Goal: Contribute content: Contribute content

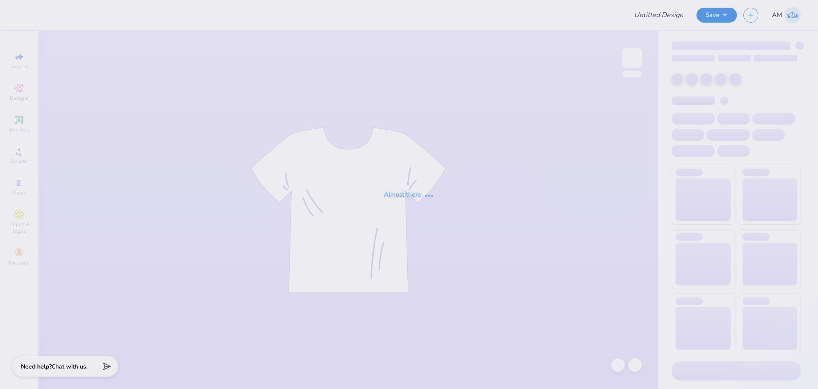
type input "Pink Tank"
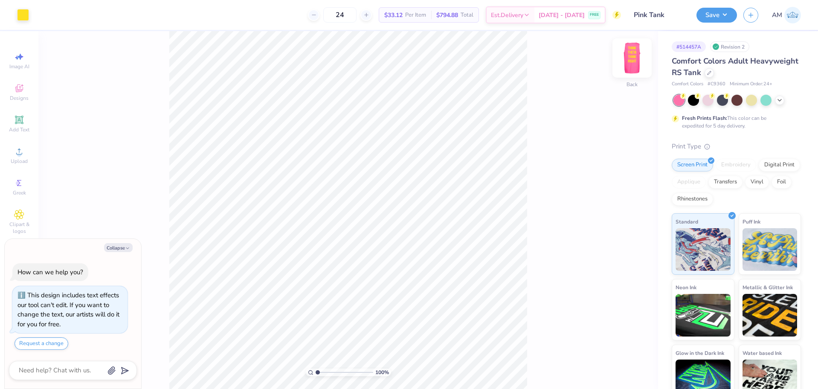
click at [634, 59] on img at bounding box center [632, 58] width 34 height 34
click at [538, 157] on div "100 % Front W 7.99 7.99 " H 15.00 15.00 " Y 3.00 3.00 " Center Middle Top Bottom" at bounding box center [348, 210] width 620 height 358
click at [638, 53] on img at bounding box center [632, 58] width 34 height 34
click at [17, 153] on icon at bounding box center [19, 151] width 10 height 10
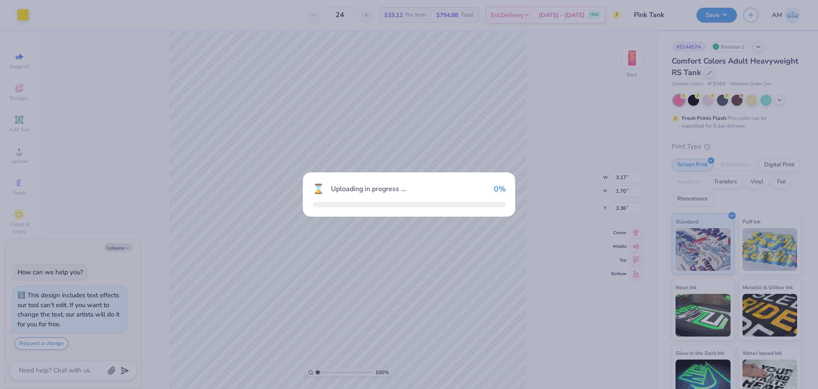
type textarea "x"
type input "12.41"
type input "5.73"
type input "7.13"
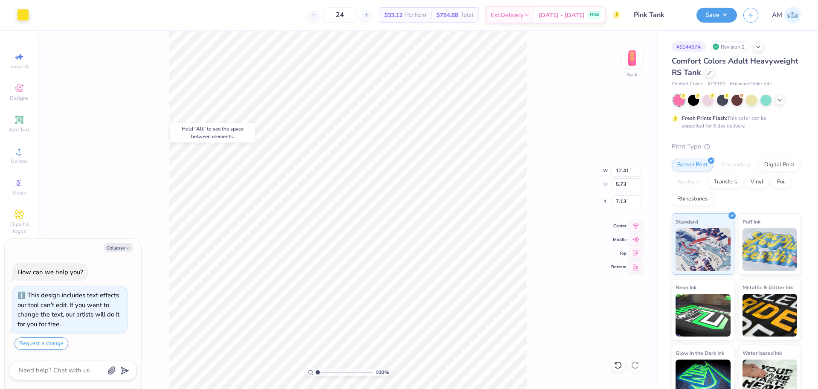
type textarea "x"
type input "3.17"
type input "1.70"
type input "3.36"
type textarea "x"
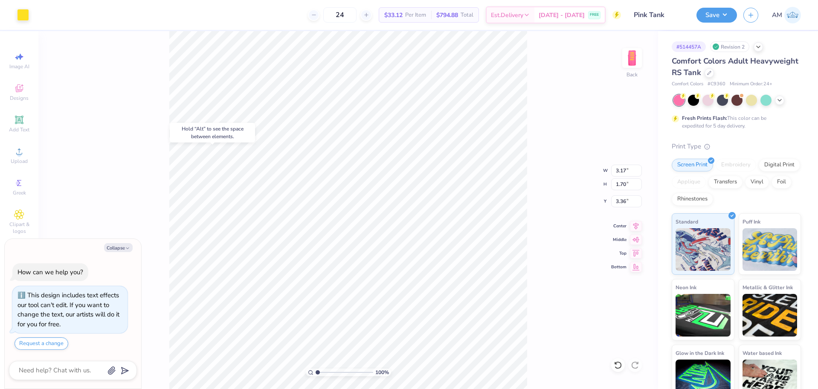
type input "12.41"
type input "5.73"
type input "7.13"
click at [620, 171] on input "12.41" at bounding box center [626, 171] width 31 height 12
type input "3"
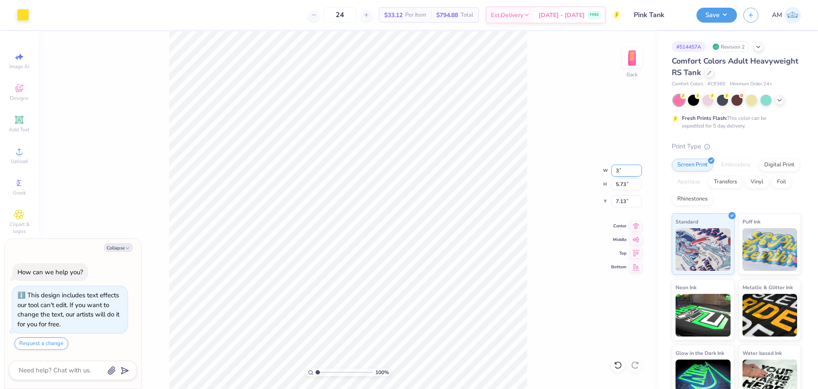
type textarea "x"
type input "3.00"
type input "1.39"
type input "9.31"
type textarea "x"
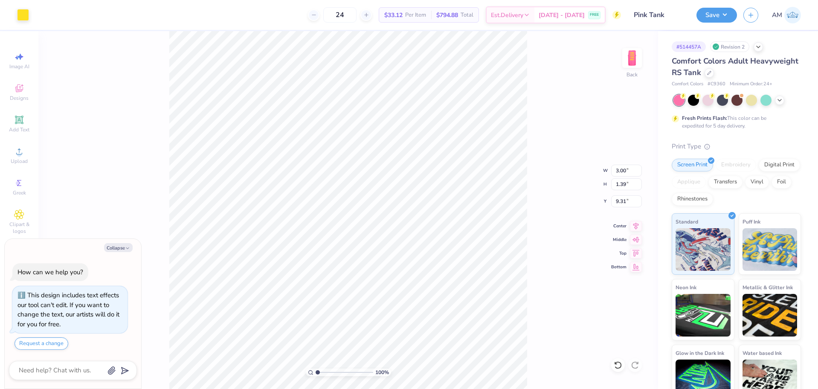
type input "6.35"
type textarea "x"
type input "3.00"
type input "1.39"
type input "6.35"
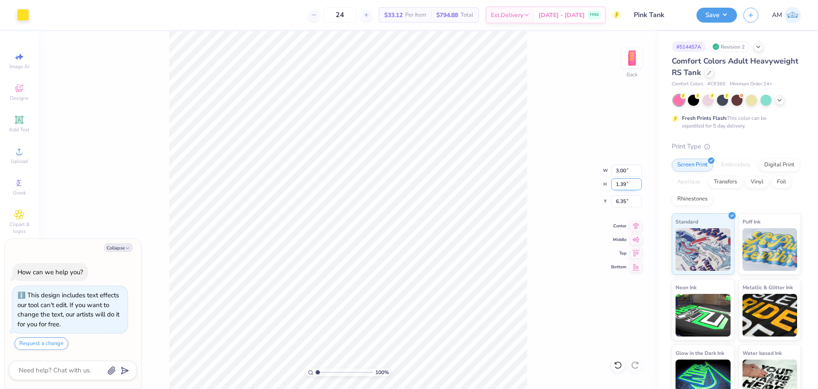
click at [618, 183] on input "1.39" at bounding box center [626, 184] width 31 height 12
type input "1.7"
type textarea "x"
type input "3.68"
type input "1.70"
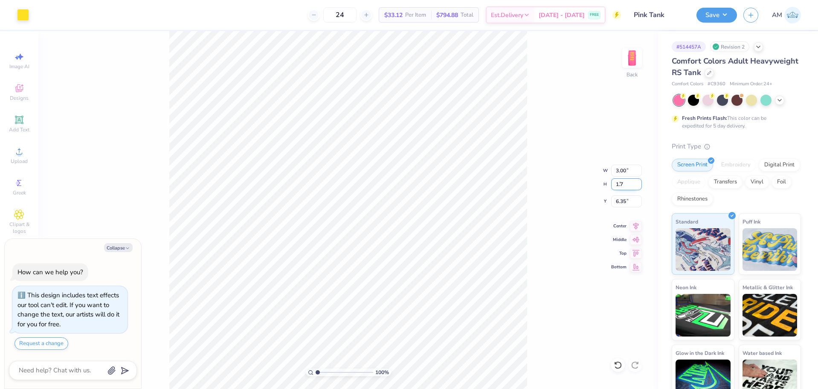
type input "6.19"
type textarea "x"
click at [624, 166] on input "3.68" at bounding box center [626, 171] width 31 height 12
type input "3.5"
type textarea "x"
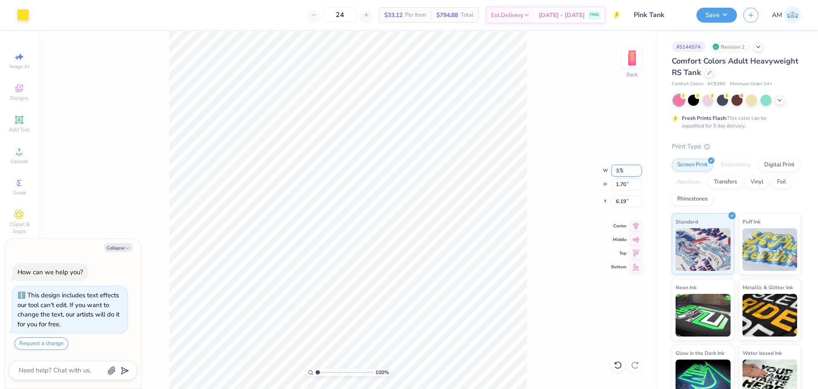
type input "3.50"
type input "1.62"
type input "6.23"
type textarea "x"
click at [619, 201] on input "6.23" at bounding box center [626, 201] width 31 height 12
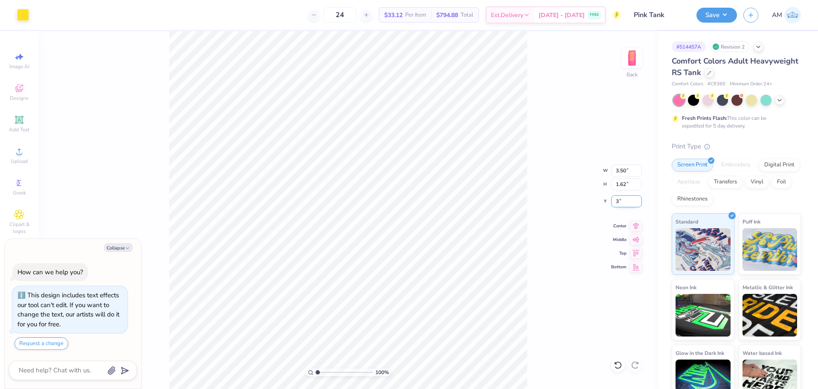
type input "3"
type textarea "x"
type input "3.00"
click at [626, 55] on img at bounding box center [632, 58] width 34 height 34
click at [634, 57] on img at bounding box center [632, 58] width 34 height 34
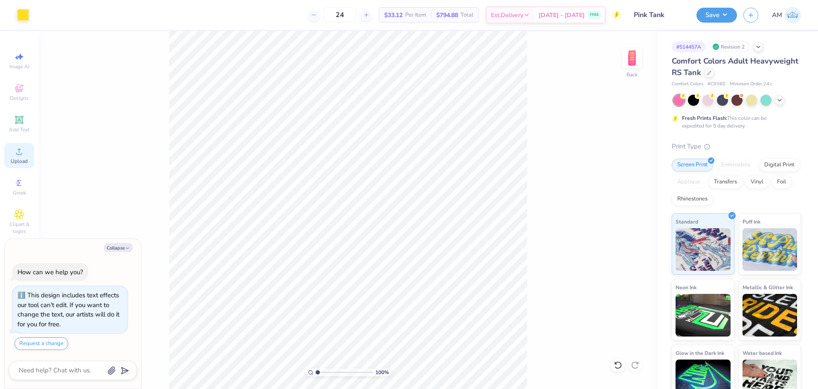
click at [23, 154] on icon at bounding box center [19, 151] width 10 height 10
type textarea "x"
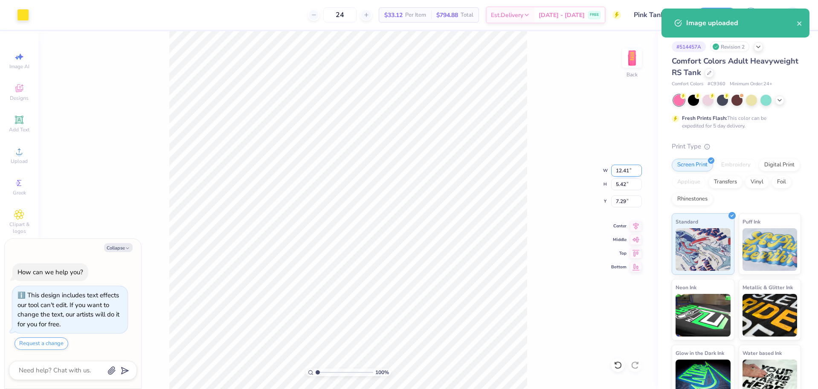
click at [619, 172] on input "12.41" at bounding box center [626, 171] width 31 height 12
type input "3.5"
type textarea "x"
type input "3.50"
type input "1.53"
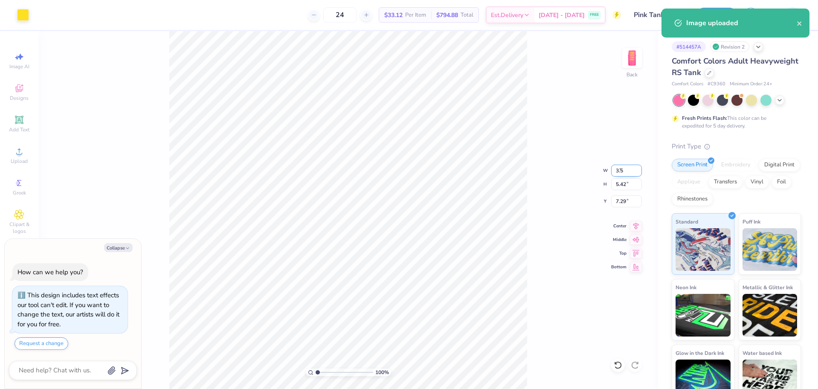
type input "9.24"
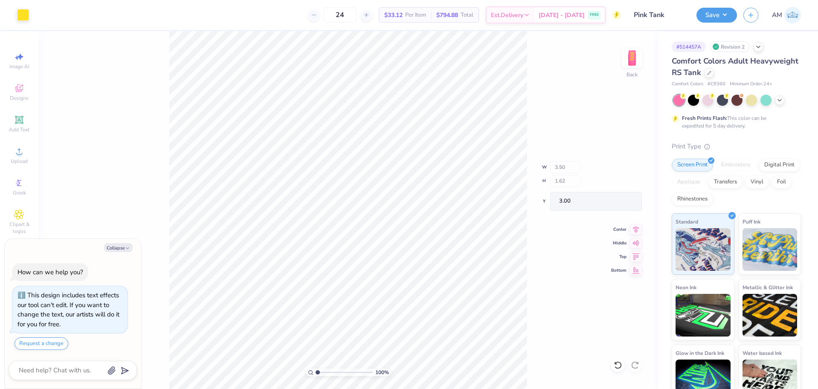
type textarea "x"
click at [623, 201] on input "9.24" at bounding box center [626, 201] width 31 height 12
type input "3"
type textarea "x"
type input "3.00"
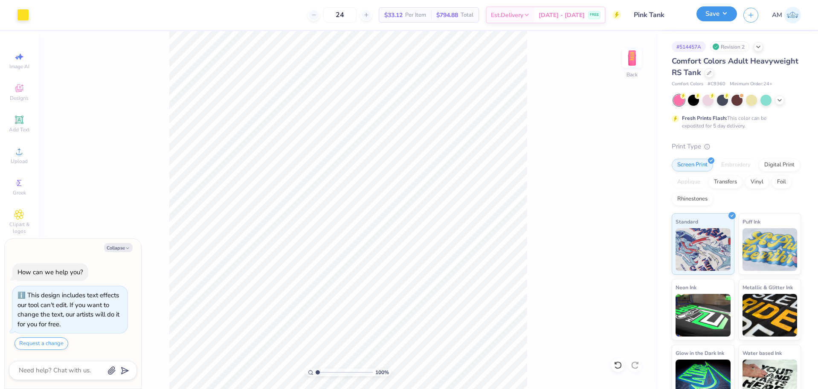
click at [721, 10] on button "Save" at bounding box center [717, 13] width 41 height 15
click at [631, 59] on img at bounding box center [632, 58] width 34 height 34
click at [118, 249] on button "Collapse" at bounding box center [118, 247] width 29 height 9
type textarea "x"
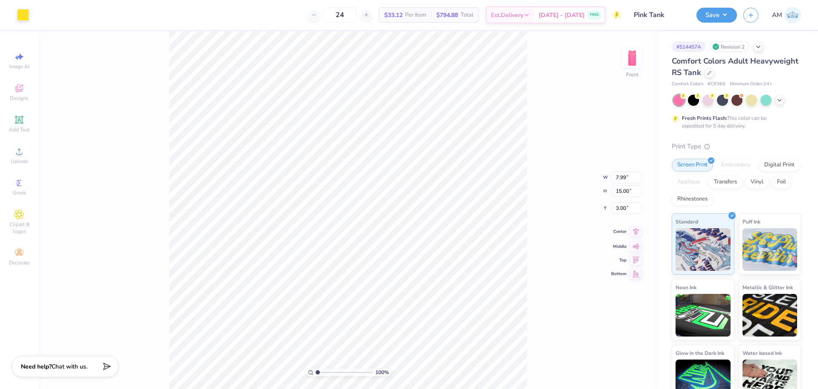
click at [634, 231] on icon at bounding box center [637, 231] width 6 height 7
click at [717, 8] on button "Save" at bounding box center [717, 13] width 41 height 15
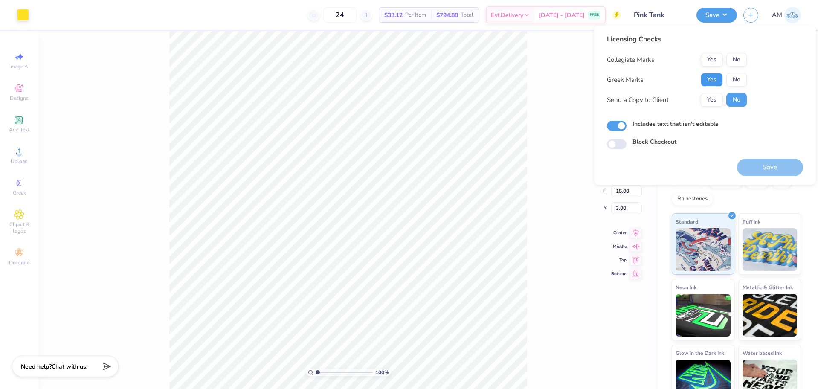
click at [716, 81] on button "Yes" at bounding box center [712, 80] width 22 height 14
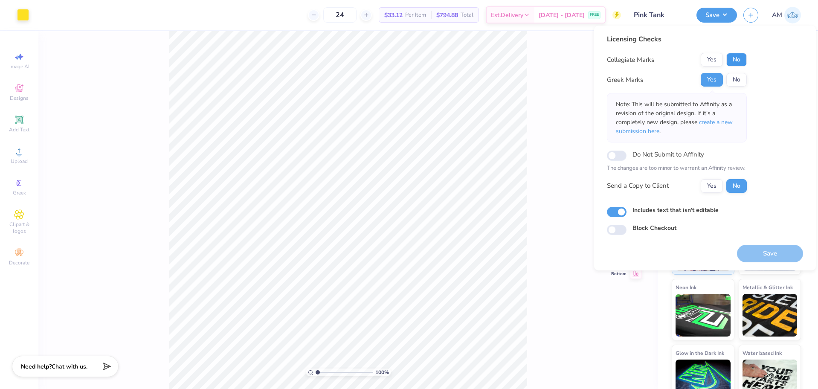
click at [736, 58] on button "No" at bounding box center [737, 60] width 20 height 14
click at [708, 192] on button "Yes" at bounding box center [712, 186] width 22 height 14
click at [780, 258] on button "Save" at bounding box center [770, 253] width 66 height 17
